Goal: Information Seeking & Learning: Learn about a topic

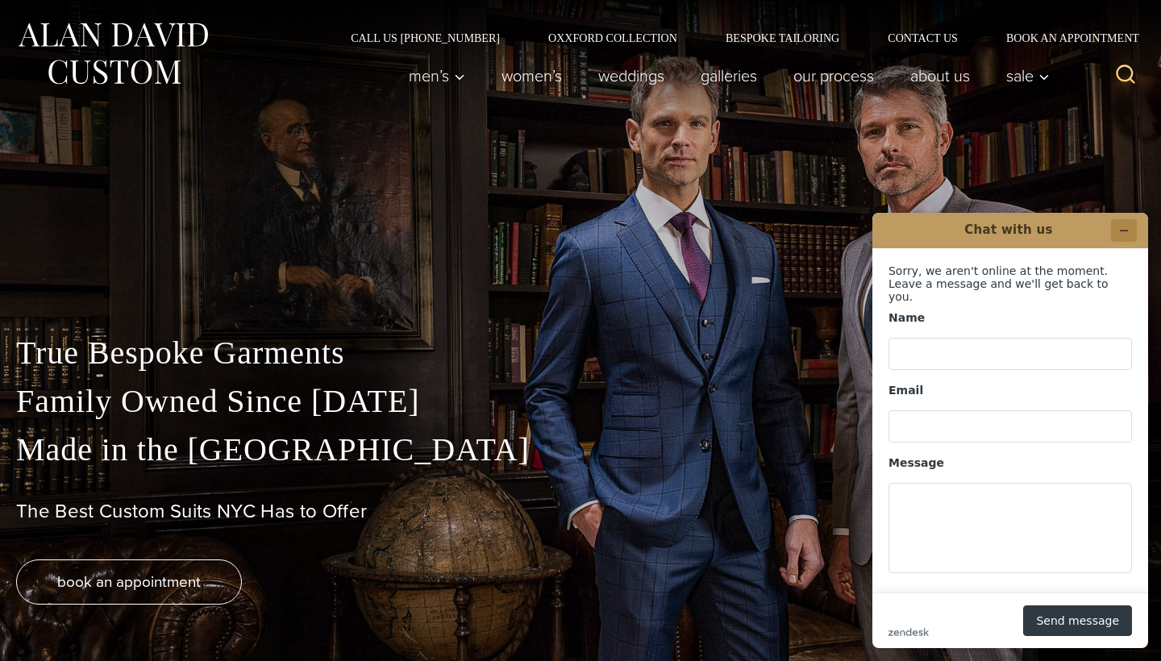
click at [1120, 231] on icon "Minimize widget" at bounding box center [1124, 230] width 11 height 11
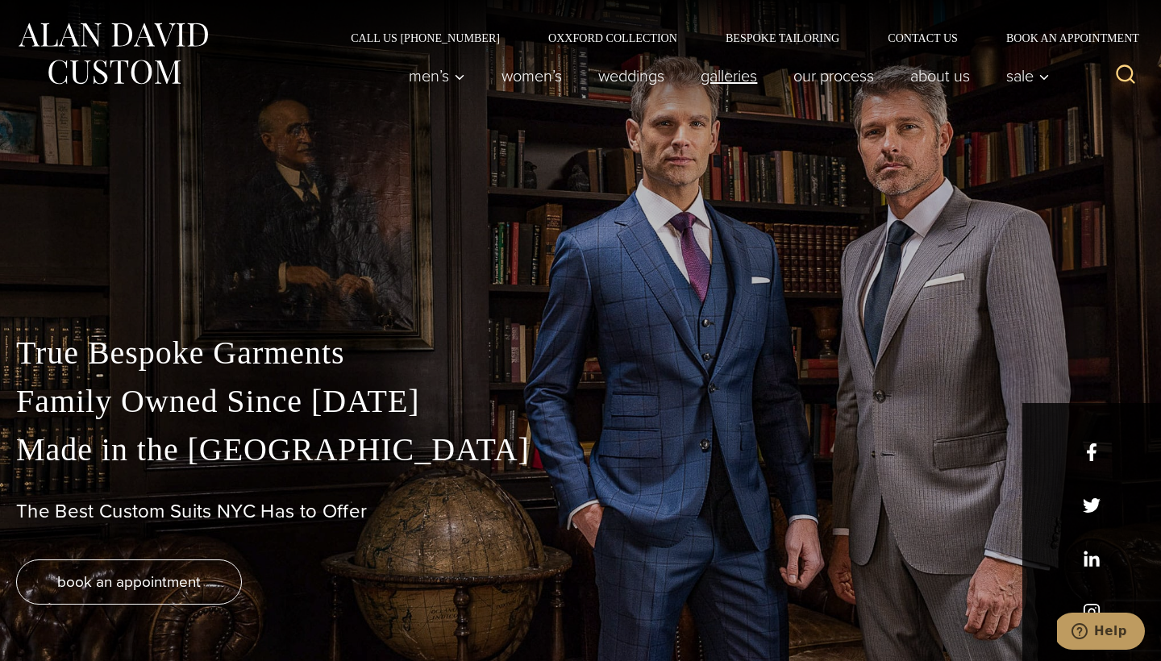
click at [723, 79] on link "Galleries" at bounding box center [729, 76] width 93 height 32
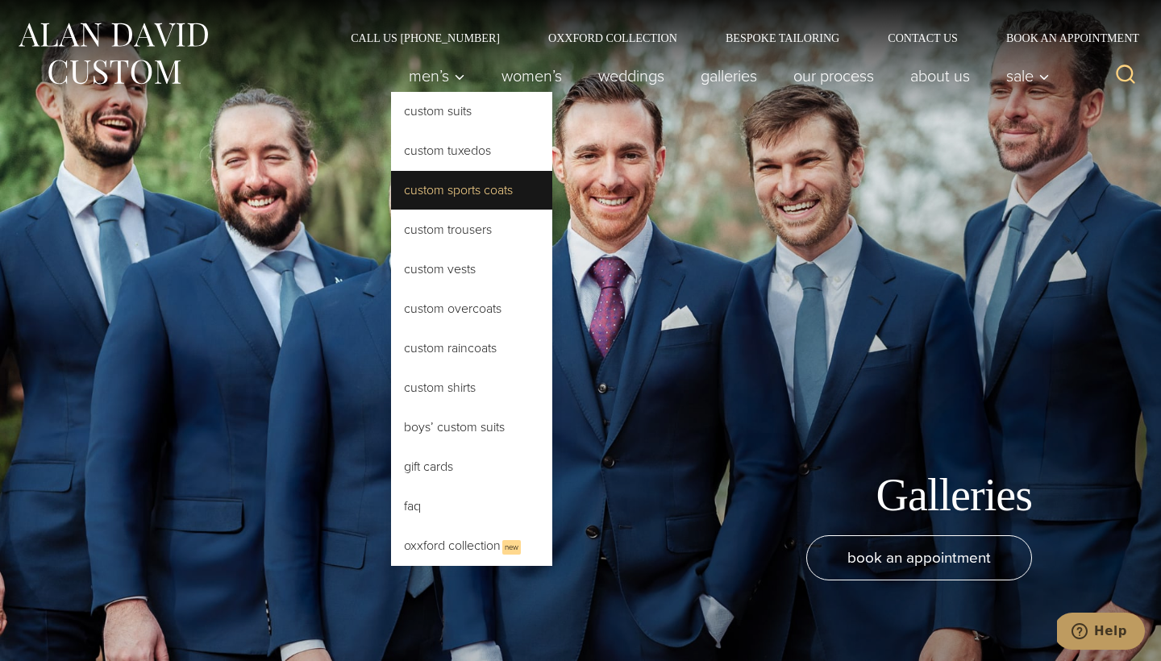
click at [422, 188] on link "Custom Sports Coats" at bounding box center [471, 190] width 161 height 39
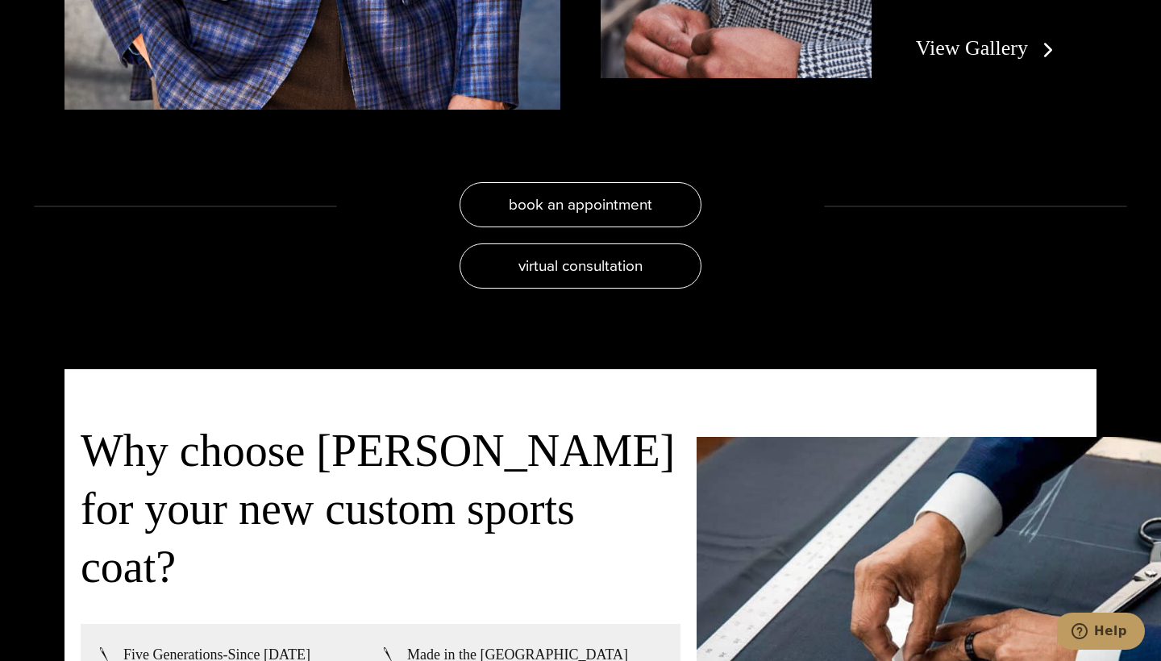
scroll to position [3471, 0]
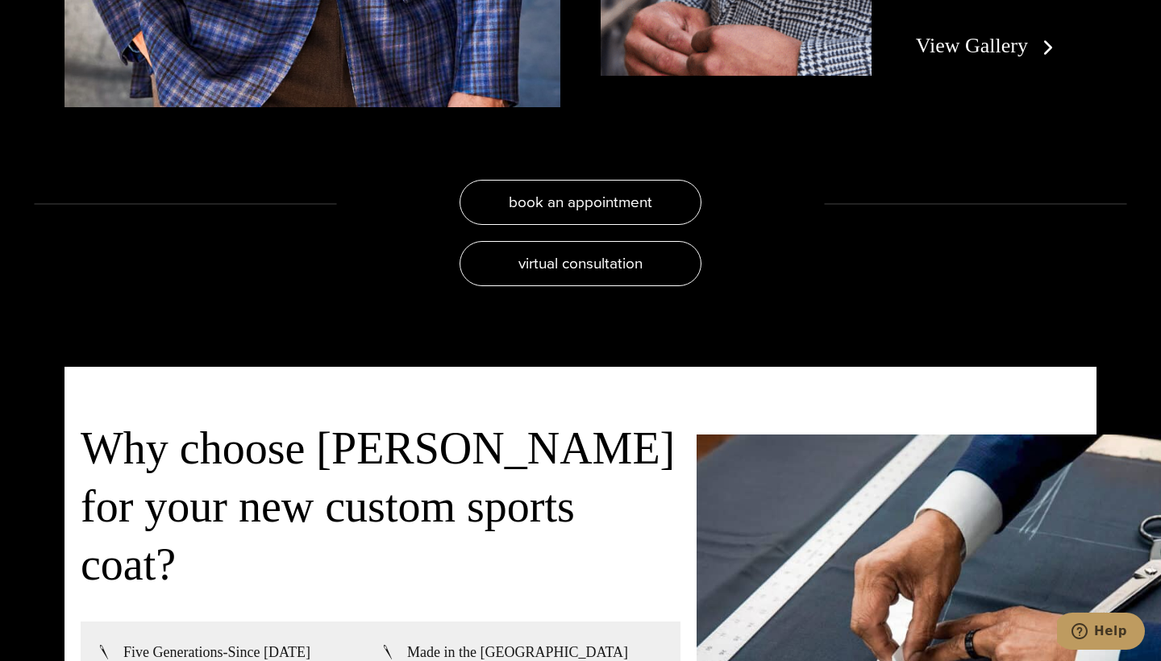
click at [1003, 57] on link "View Gallery" at bounding box center [988, 45] width 144 height 23
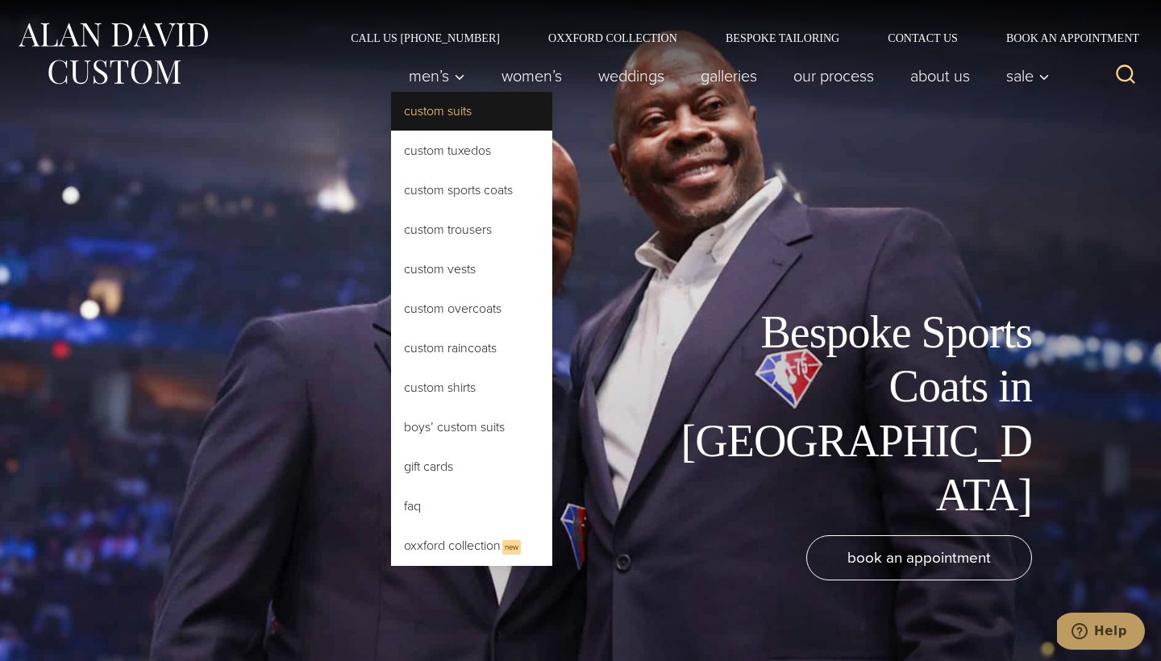
click at [424, 111] on link "Custom Suits" at bounding box center [471, 111] width 161 height 39
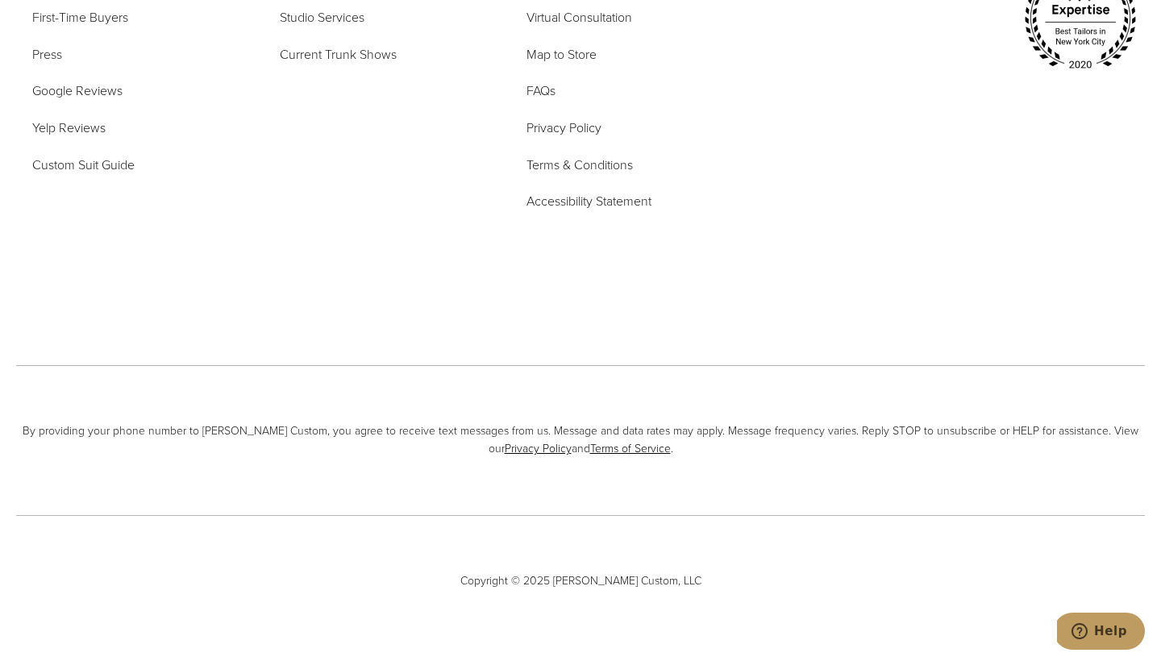
scroll to position [5895, 0]
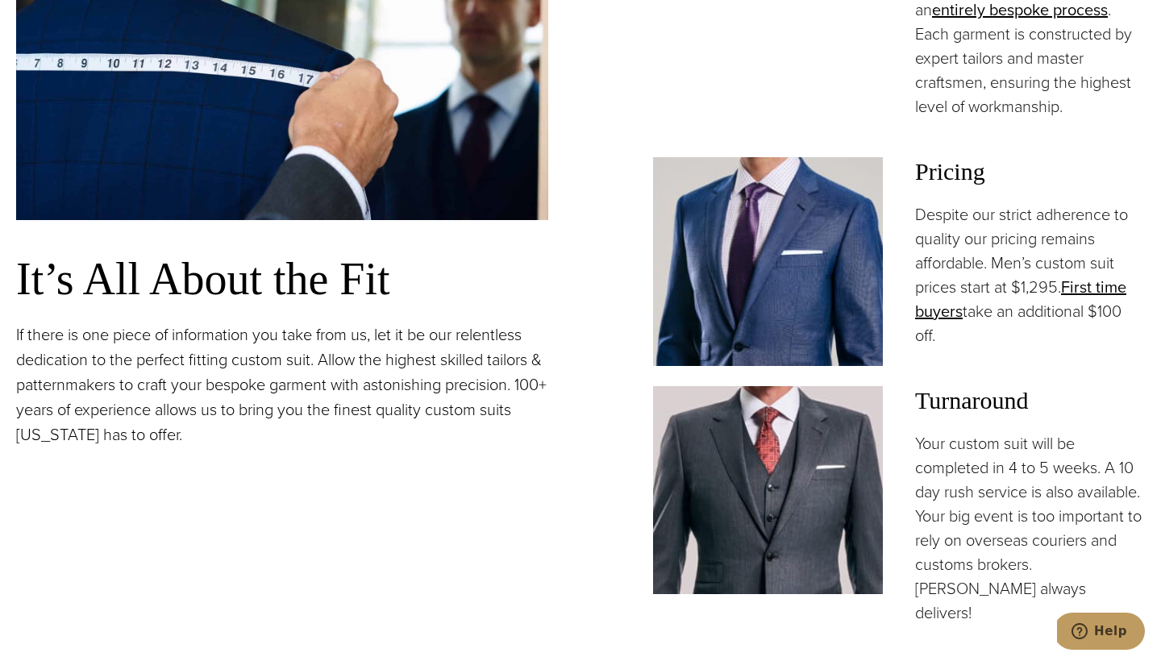
scroll to position [1285, 0]
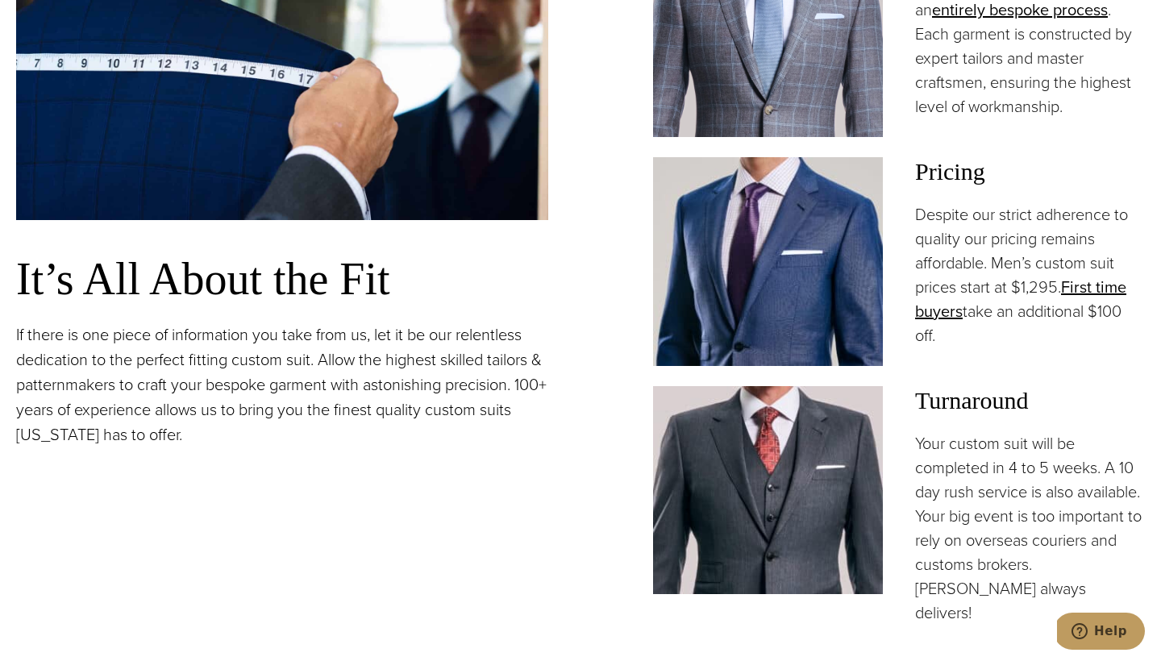
click at [811, 284] on img at bounding box center [768, 261] width 230 height 209
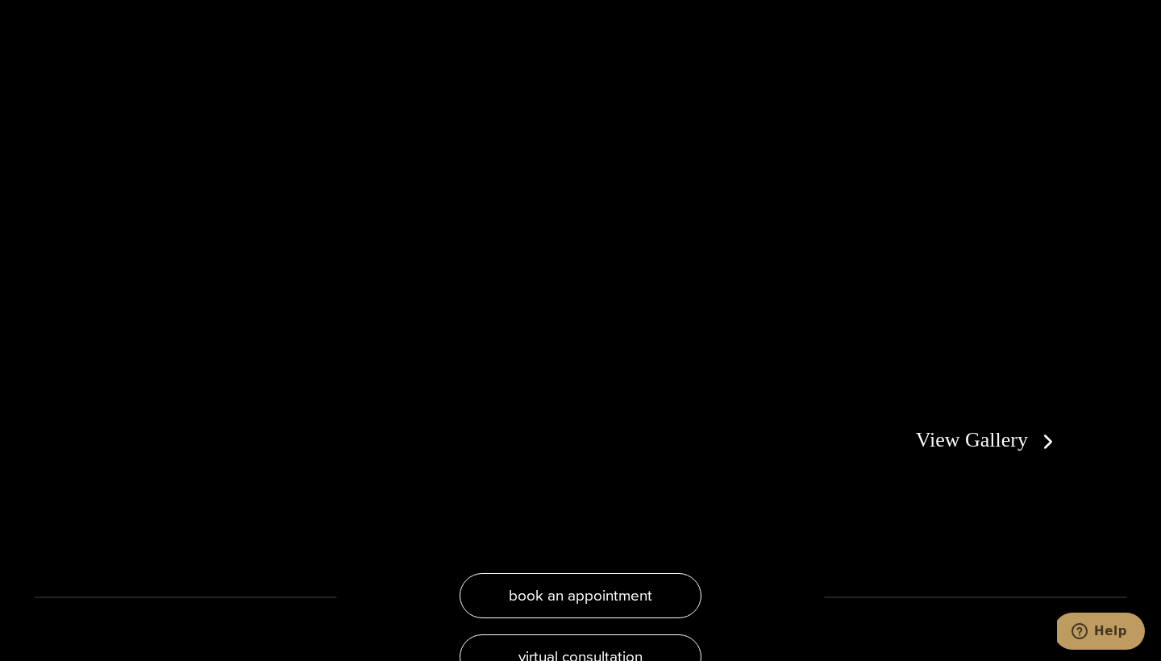
scroll to position [3024, 0]
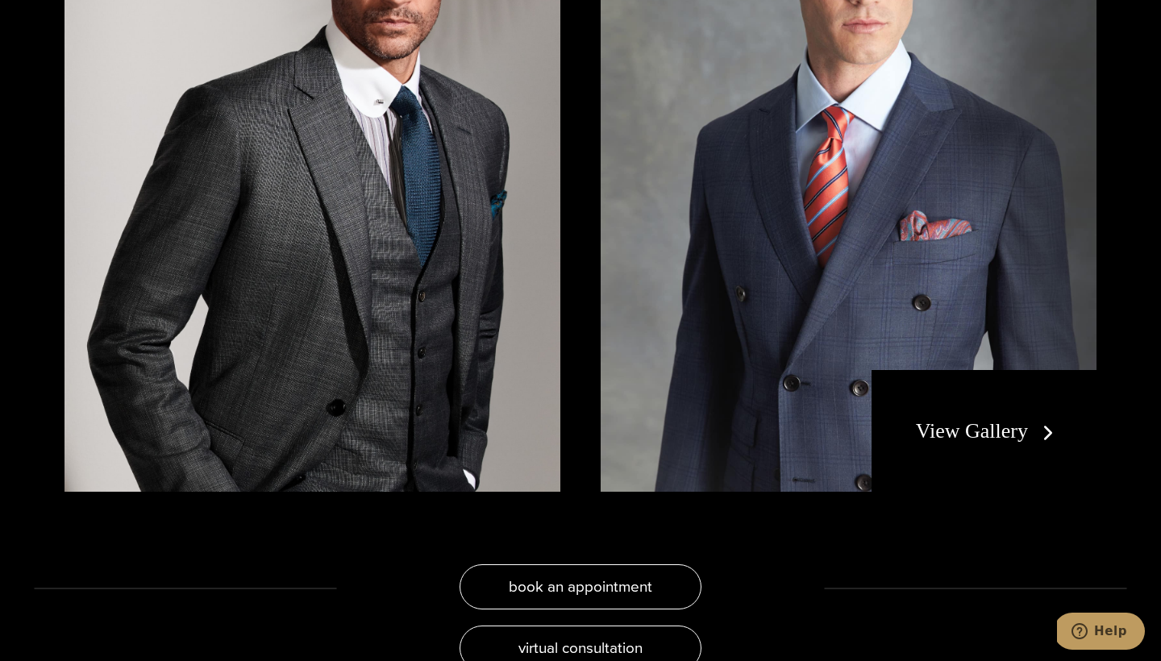
click at [1006, 419] on link "View Gallery" at bounding box center [988, 430] width 144 height 23
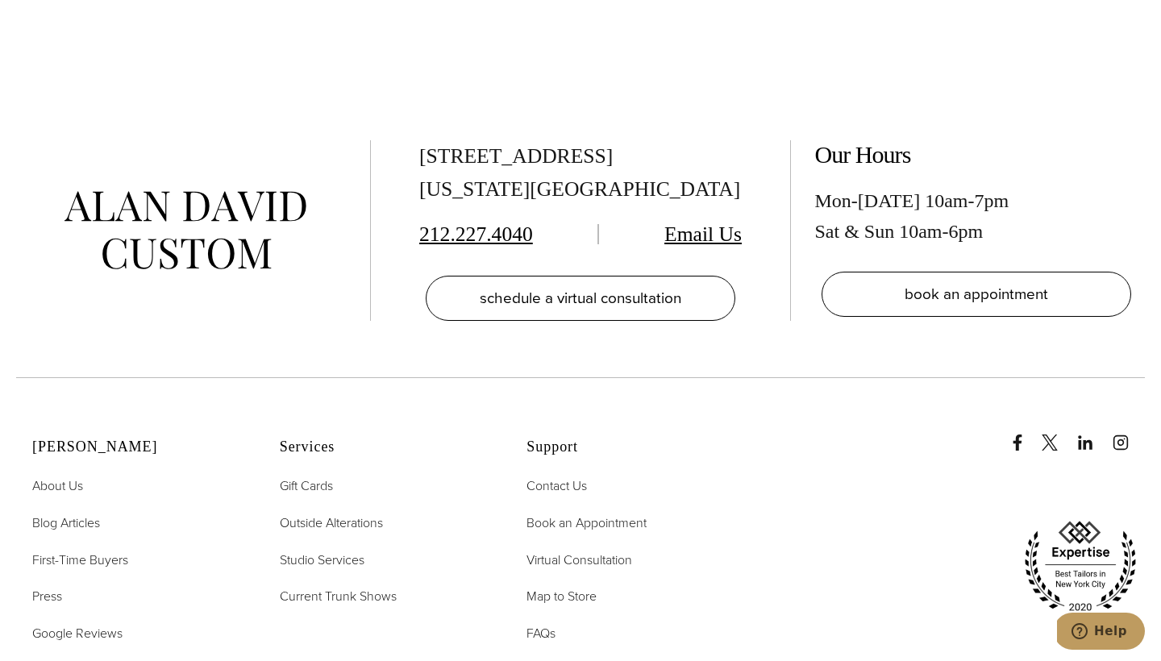
scroll to position [7775, 0]
